Goal: Task Accomplishment & Management: Use online tool/utility

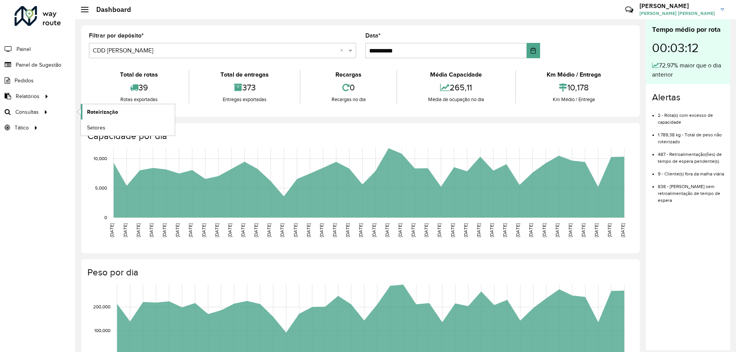
click at [90, 112] on span "Roteirização" at bounding box center [102, 112] width 31 height 8
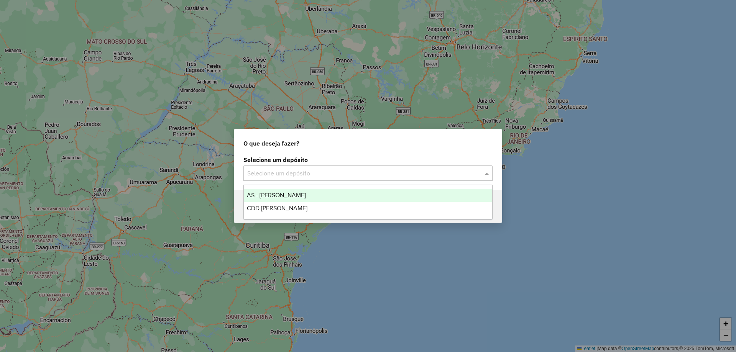
click at [368, 170] on input "text" at bounding box center [360, 173] width 226 height 9
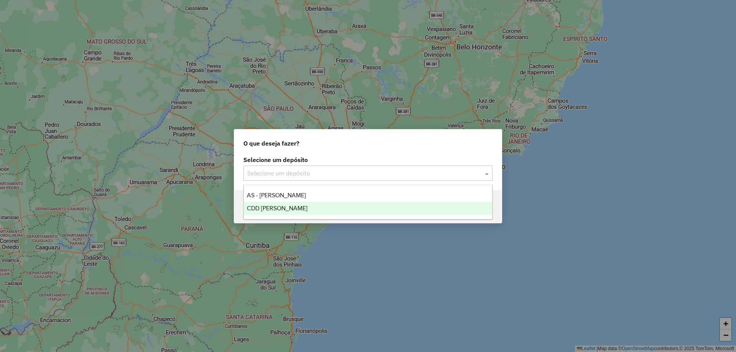
click at [331, 207] on div "CDD [PERSON_NAME]" at bounding box center [368, 208] width 248 height 13
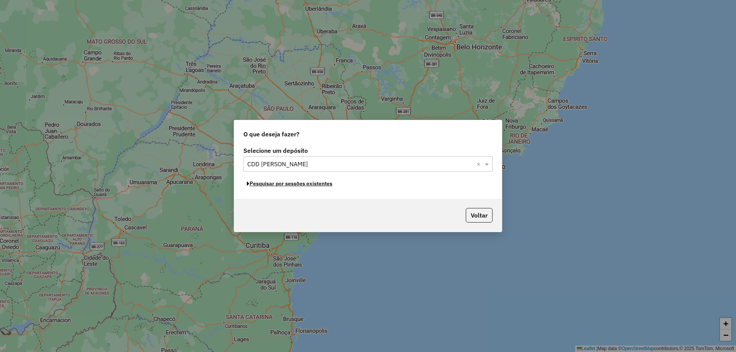
click at [323, 185] on button "Pesquisar por sessões existentes" at bounding box center [289, 184] width 92 height 12
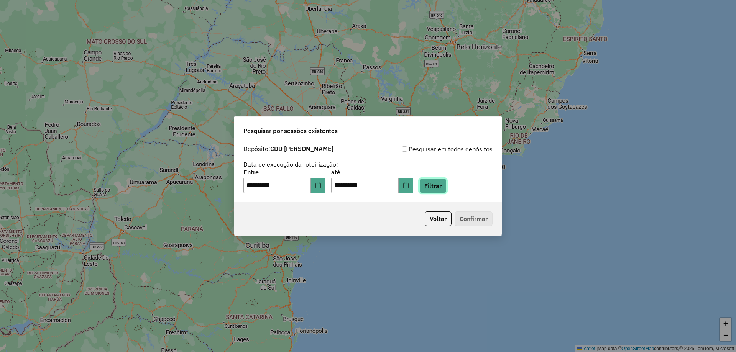
click at [446, 187] on button "Filtrar" at bounding box center [432, 186] width 27 height 15
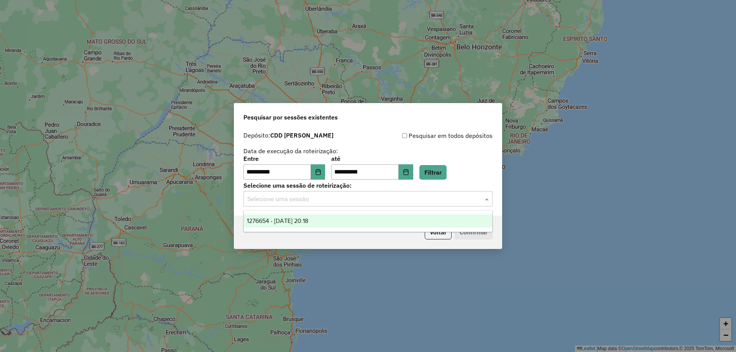
click at [317, 200] on input "text" at bounding box center [360, 199] width 226 height 9
click at [438, 240] on div "Voltar Confirmar" at bounding box center [367, 232] width 267 height 33
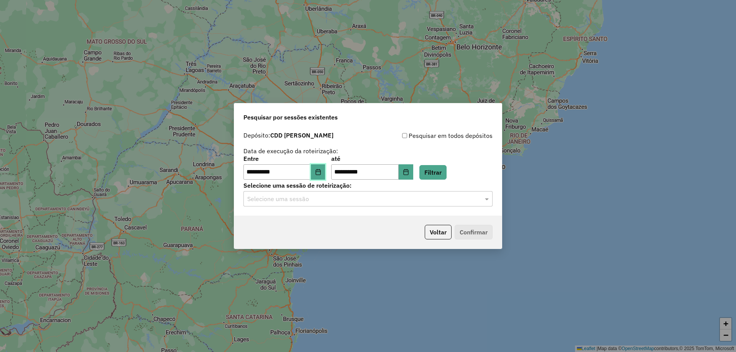
click at [318, 174] on button "Choose Date" at bounding box center [318, 171] width 15 height 15
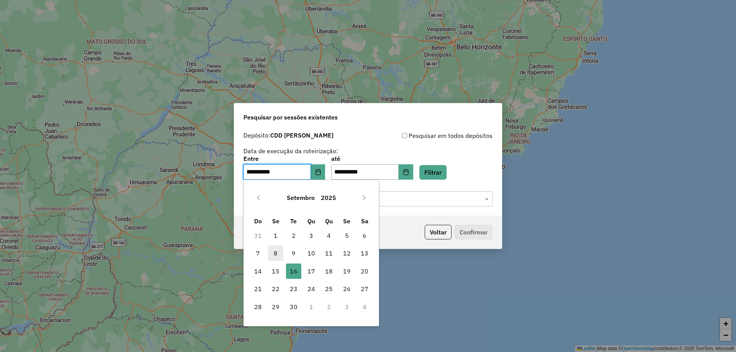
click at [275, 254] on span "8" at bounding box center [275, 253] width 15 height 15
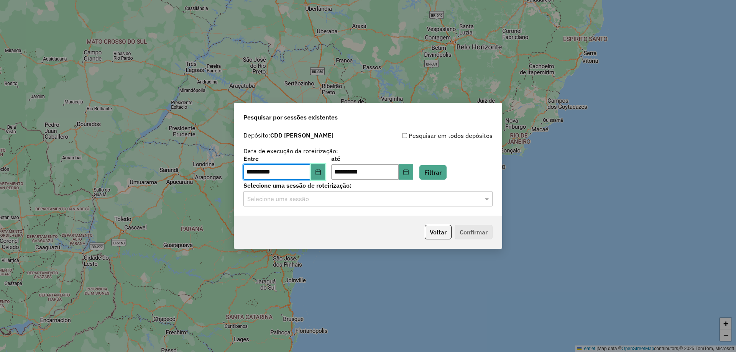
click at [321, 171] on icon "Choose Date" at bounding box center [318, 172] width 6 height 6
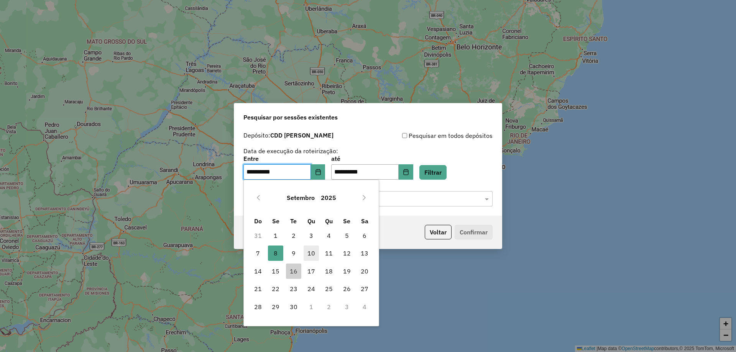
click at [310, 251] on span "10" at bounding box center [311, 253] width 15 height 15
type input "**********"
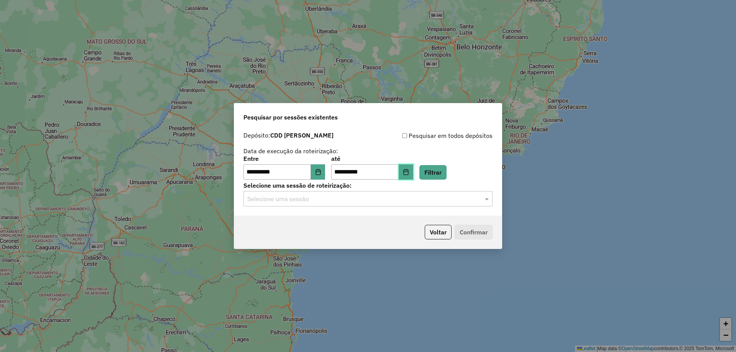
click at [409, 173] on icon "Choose Date" at bounding box center [406, 172] width 6 height 6
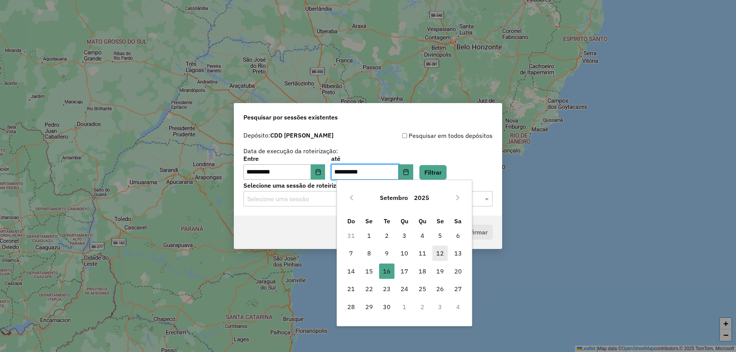
click at [441, 255] on span "12" at bounding box center [439, 253] width 15 height 15
type input "**********"
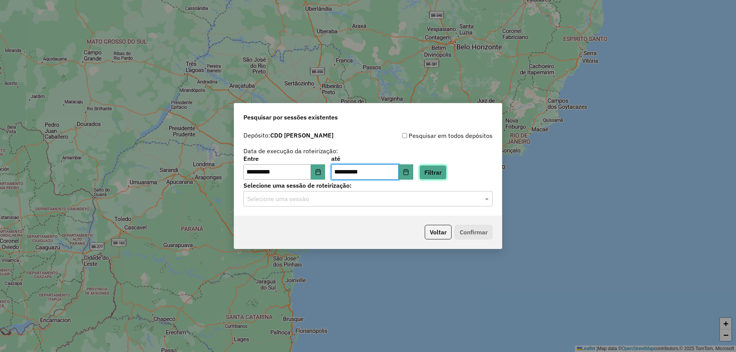
click at [443, 177] on button "Filtrar" at bounding box center [432, 172] width 27 height 15
click at [368, 200] on input "text" at bounding box center [360, 199] width 226 height 9
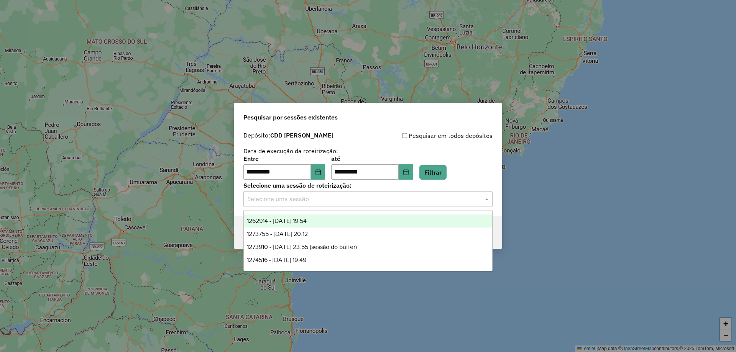
click at [296, 220] on span "1262914 - 10/09/2025 19:54" at bounding box center [277, 221] width 60 height 7
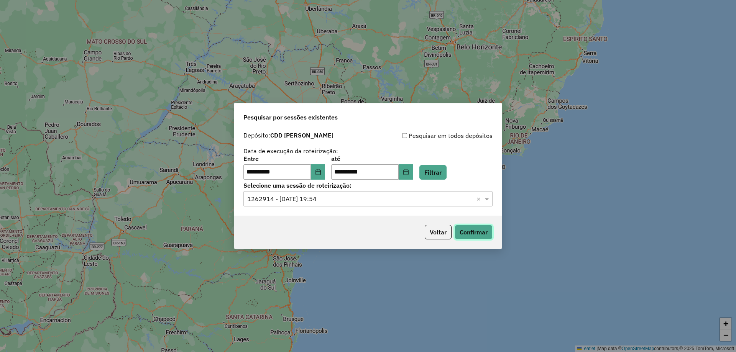
click at [476, 234] on button "Confirmar" at bounding box center [474, 232] width 38 height 15
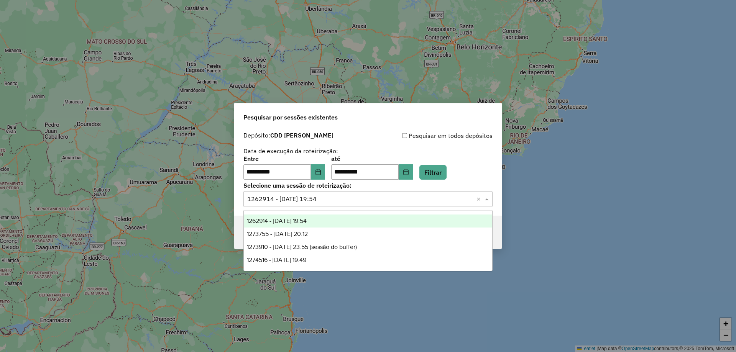
click at [313, 199] on input "text" at bounding box center [360, 199] width 226 height 9
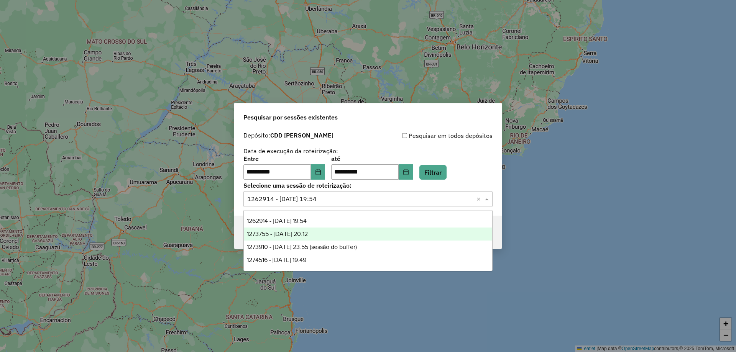
click at [295, 233] on span "1273755 - 11/09/2025 20:12" at bounding box center [277, 234] width 61 height 7
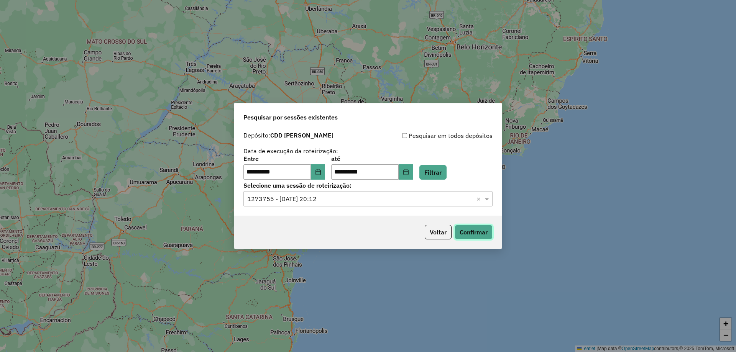
click at [474, 235] on button "Confirmar" at bounding box center [474, 232] width 38 height 15
click at [320, 203] on input "text" at bounding box center [360, 199] width 226 height 9
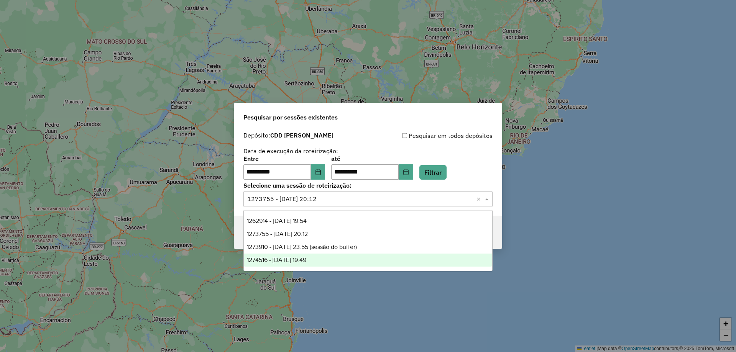
click at [306, 262] on span "1274516 - 12/09/2025 19:49" at bounding box center [276, 260] width 59 height 7
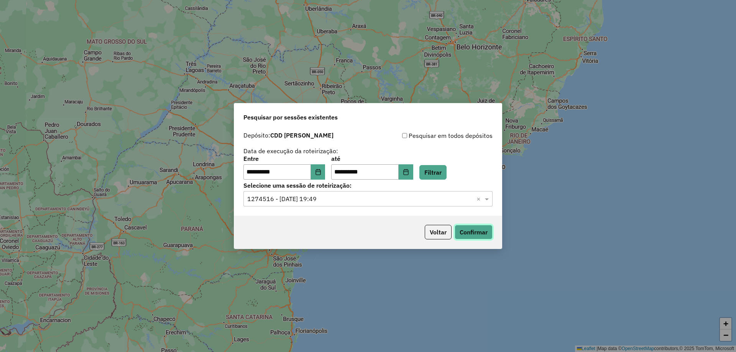
click at [471, 238] on button "Confirmar" at bounding box center [474, 232] width 38 height 15
click at [322, 175] on button "Choose Date" at bounding box center [318, 171] width 15 height 15
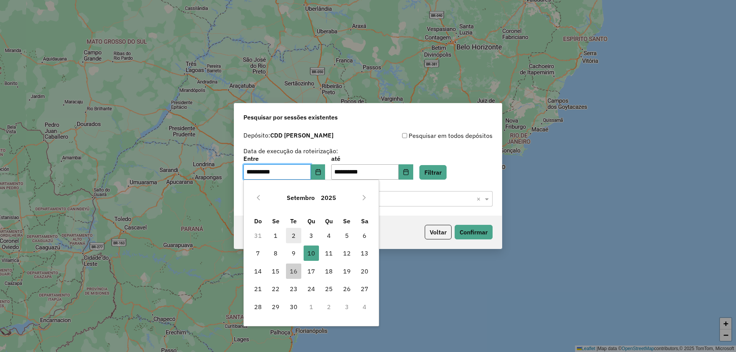
click at [293, 236] on span "2" at bounding box center [293, 235] width 15 height 15
type input "**********"
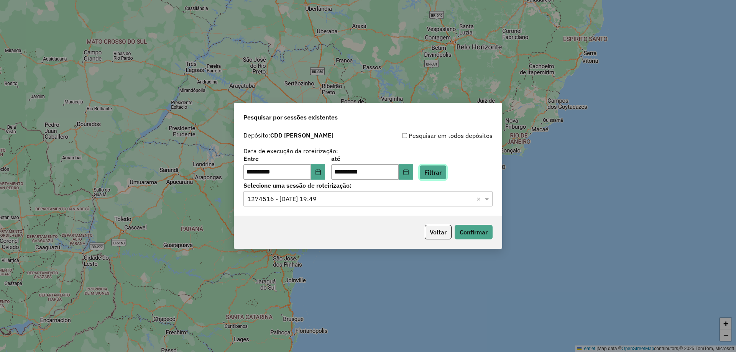
click at [446, 168] on button "Filtrar" at bounding box center [432, 172] width 27 height 15
click at [333, 199] on input "text" at bounding box center [360, 199] width 226 height 9
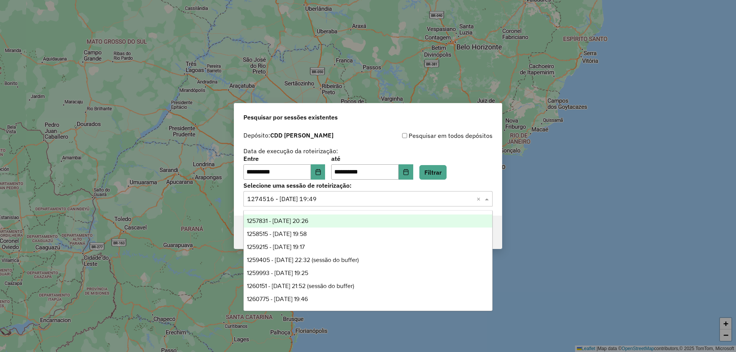
click at [307, 220] on span "1257831 - 02/09/2025 20:26" at bounding box center [277, 221] width 61 height 7
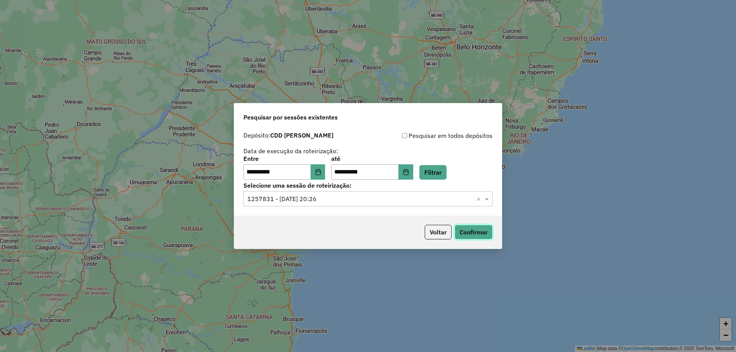
click at [473, 232] on button "Confirmar" at bounding box center [474, 232] width 38 height 15
click at [334, 195] on input "text" at bounding box center [360, 199] width 226 height 9
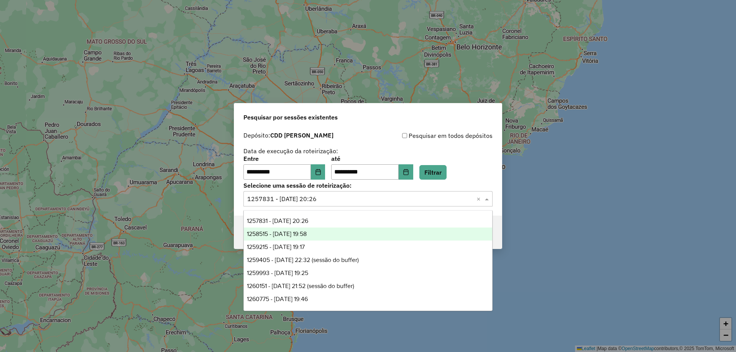
click at [307, 233] on span "1258515 - 03/09/2025 19:58" at bounding box center [277, 234] width 60 height 7
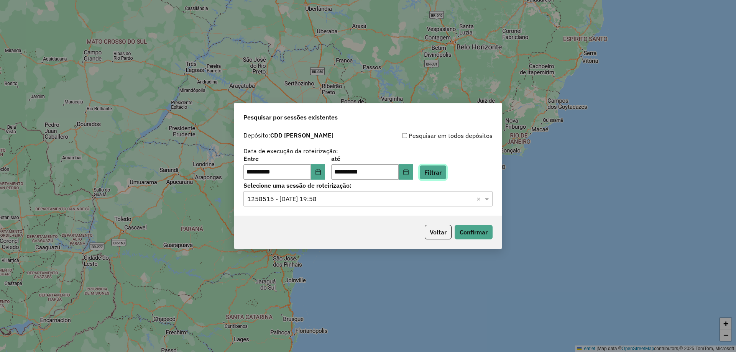
click at [446, 168] on button "Filtrar" at bounding box center [432, 172] width 27 height 15
click at [472, 230] on button "Confirmar" at bounding box center [474, 232] width 38 height 15
click at [326, 206] on div "Selecione uma sessão × 1258515 - 03/09/2025 19:58 ×" at bounding box center [367, 198] width 249 height 15
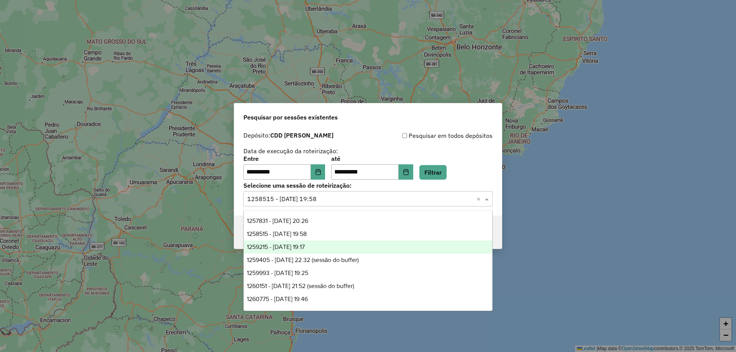
click at [305, 247] on span "1259215 - 04/09/2025 19:17" at bounding box center [276, 247] width 58 height 7
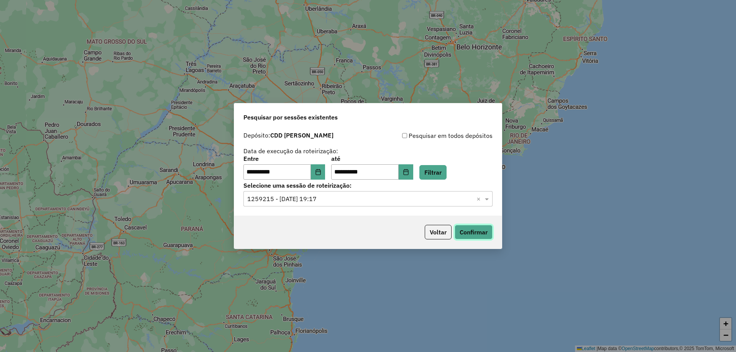
click at [470, 234] on button "Confirmar" at bounding box center [474, 232] width 38 height 15
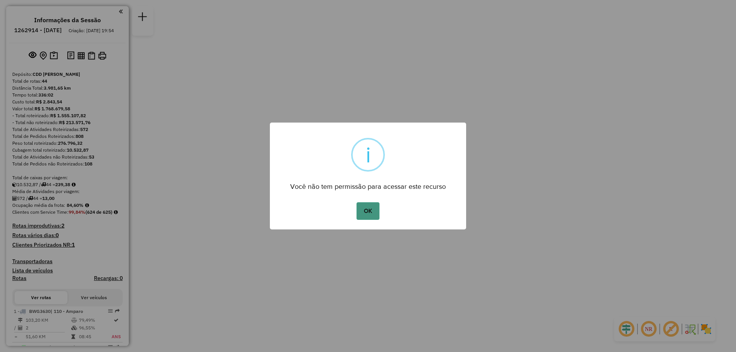
click at [372, 211] on button "OK" at bounding box center [367, 211] width 23 height 18
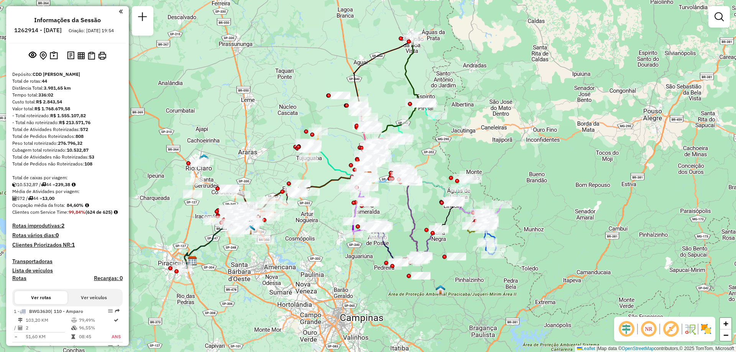
scroll to position [185, 0]
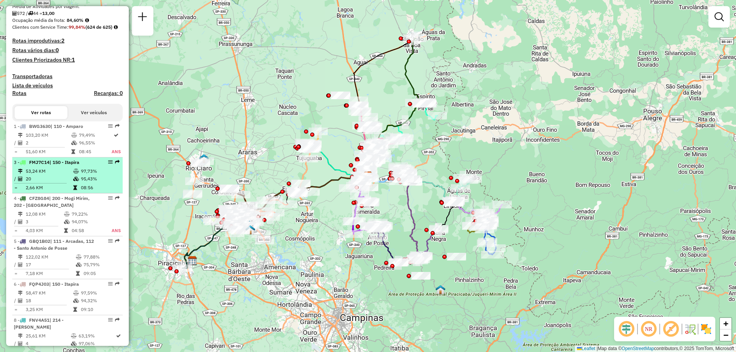
click at [57, 183] on td "20" at bounding box center [49, 179] width 48 height 8
select select "**********"
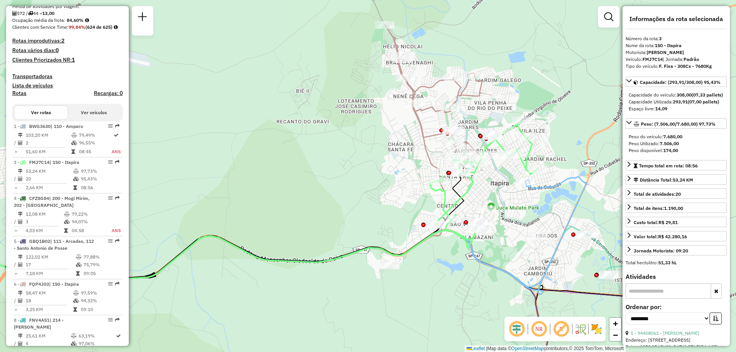
drag, startPoint x: 579, startPoint y: 191, endPoint x: 417, endPoint y: 215, distance: 163.8
click at [417, 215] on div "Janela de atendimento Grade de atendimento Capacidade Transportadoras Veículos …" at bounding box center [368, 176] width 736 height 352
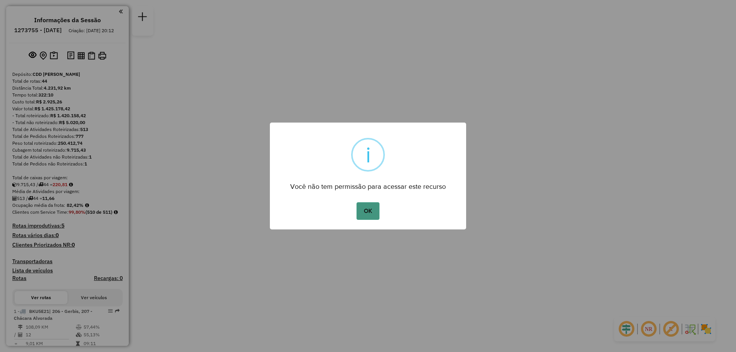
click at [364, 208] on button "OK" at bounding box center [367, 211] width 23 height 18
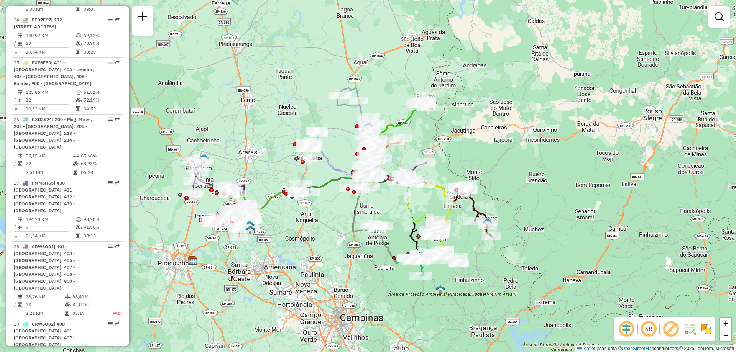
scroll to position [1913, 0]
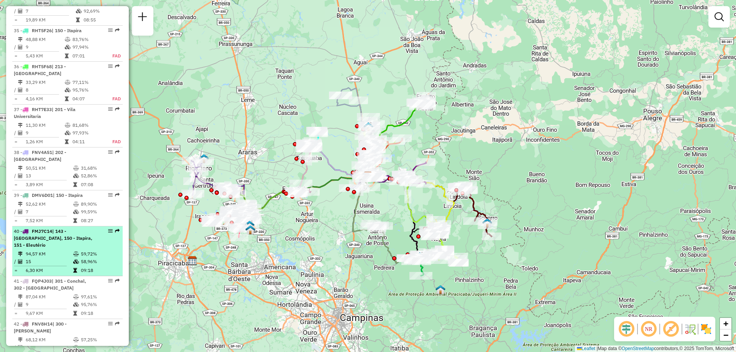
click at [57, 250] on td "94,57 KM" at bounding box center [49, 254] width 48 height 8
select select "**********"
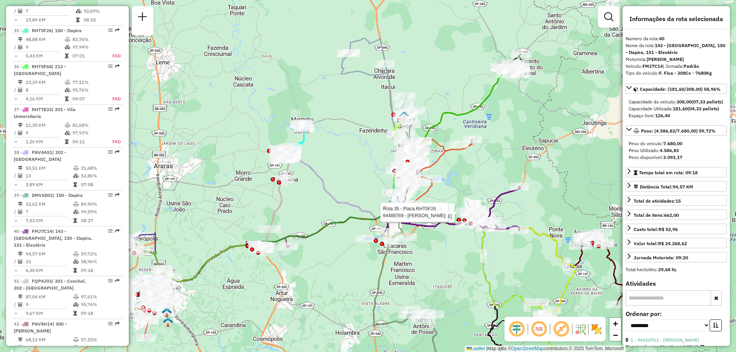
drag, startPoint x: 350, startPoint y: 214, endPoint x: 429, endPoint y: 228, distance: 80.1
click at [429, 228] on icon at bounding box center [443, 221] width 86 height 13
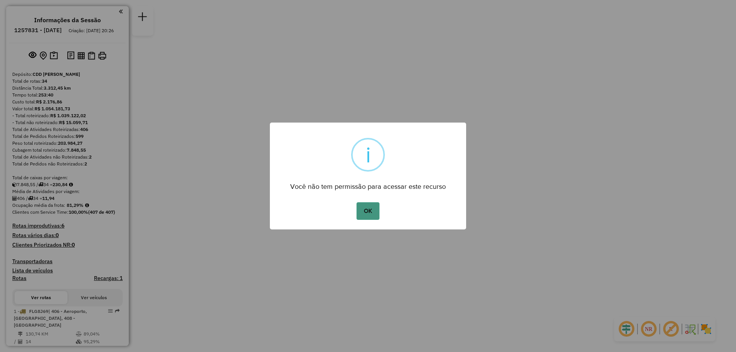
click at [363, 210] on button "OK" at bounding box center [367, 211] width 23 height 18
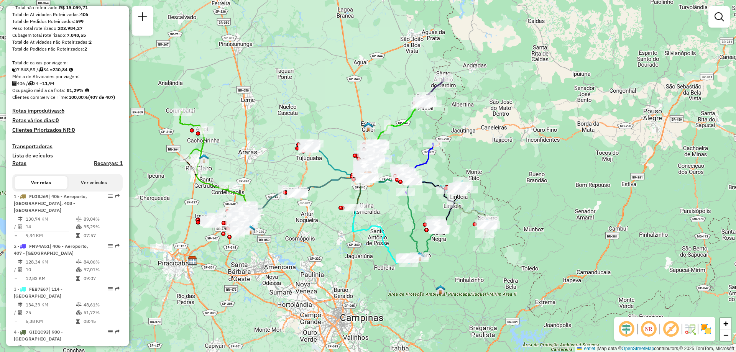
scroll to position [357, 0]
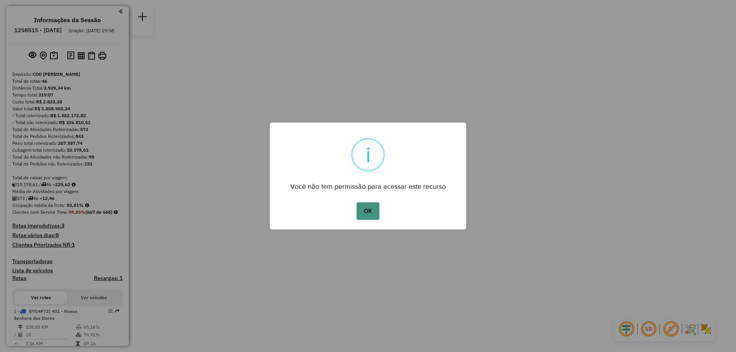
click at [373, 215] on button "OK" at bounding box center [367, 211] width 23 height 18
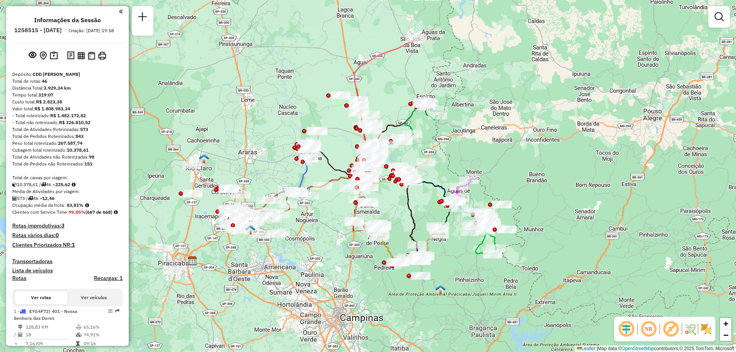
scroll to position [328, 0]
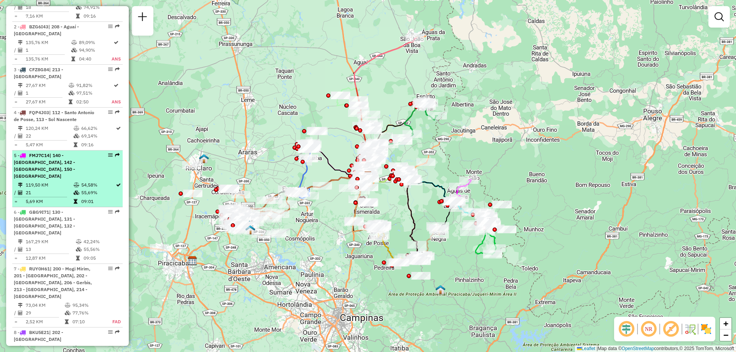
select select "**********"
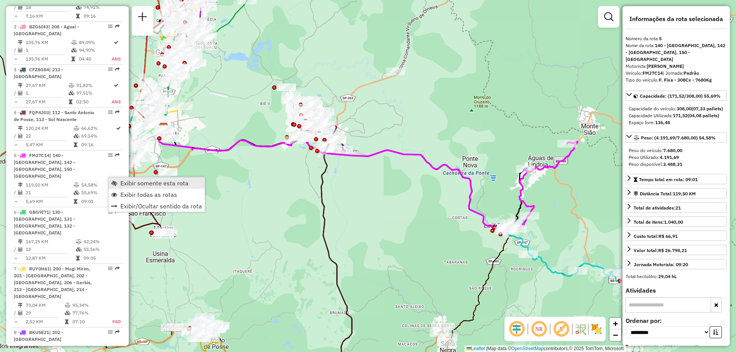
click at [115, 181] on span "Exibir somente esta rota" at bounding box center [114, 183] width 6 height 6
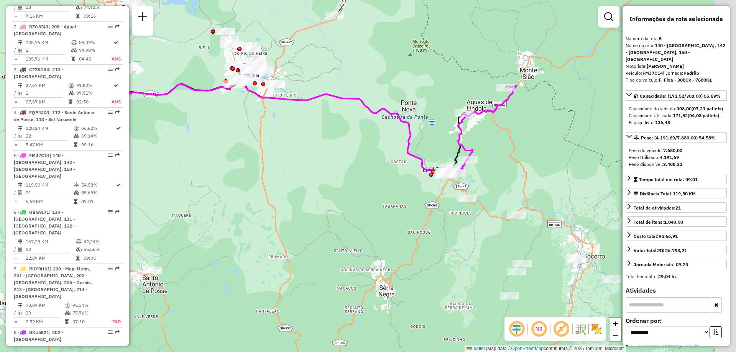
drag, startPoint x: 528, startPoint y: 208, endPoint x: 464, endPoint y: 152, distance: 84.9
click at [464, 152] on icon at bounding box center [374, 120] width 283 height 110
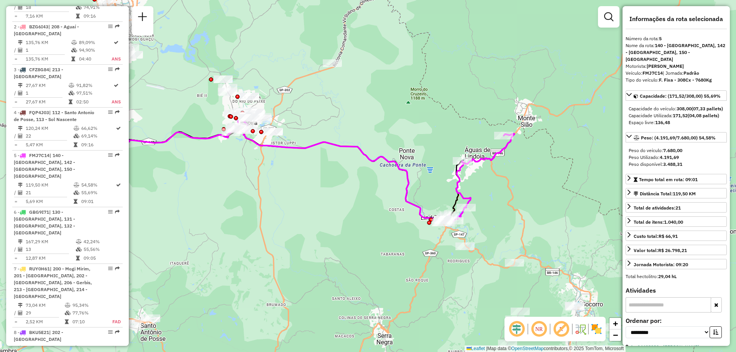
drag, startPoint x: 480, startPoint y: 153, endPoint x: 480, endPoint y: 202, distance: 48.7
click at [480, 202] on div "Janela de atendimento Grade de atendimento Capacidade Transportadoras Veículos …" at bounding box center [368, 176] width 736 height 352
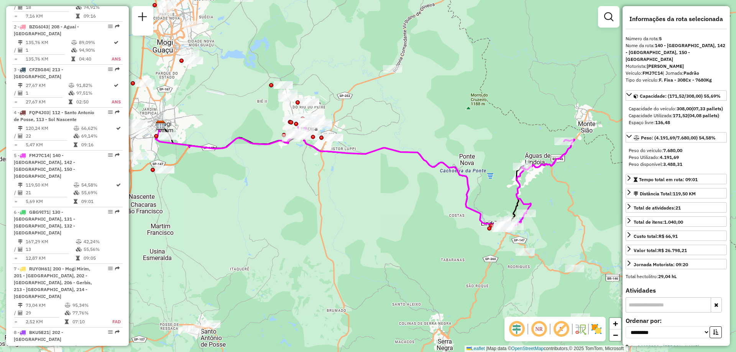
drag, startPoint x: 307, startPoint y: 150, endPoint x: 368, endPoint y: 156, distance: 60.4
click at [368, 156] on icon at bounding box center [432, 174] width 283 height 110
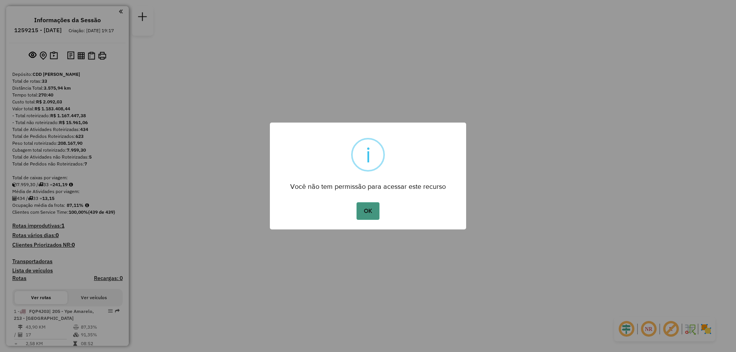
click at [373, 210] on button "OK" at bounding box center [367, 211] width 23 height 18
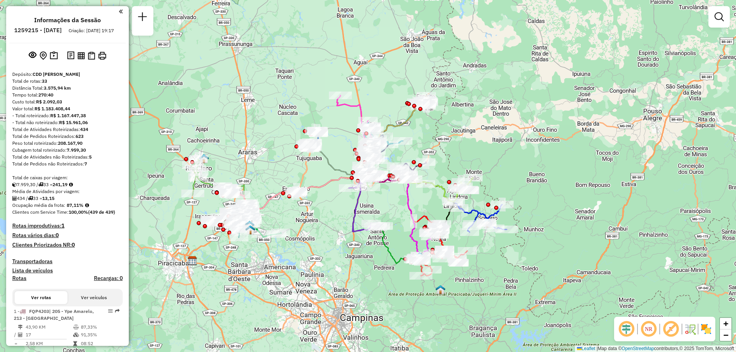
scroll to position [1428, 0]
